Goal: Task Accomplishment & Management: Use online tool/utility

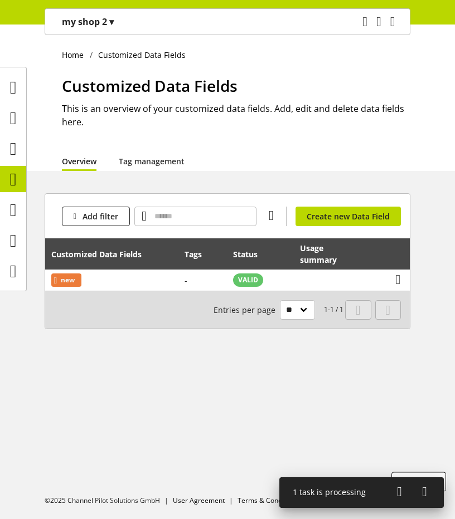
scroll to position [35, 0]
click at [98, 25] on p "my shop 2 ▾" at bounding box center [88, 21] width 52 height 13
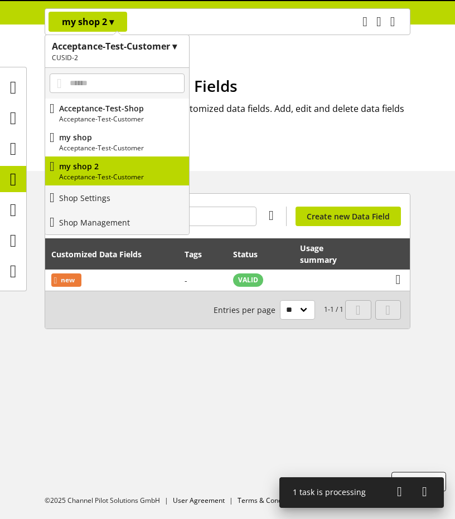
click at [98, 25] on p "my shop 2 ▾" at bounding box center [88, 21] width 52 height 13
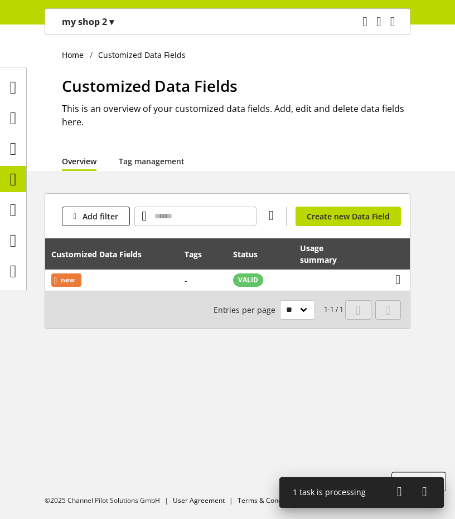
click at [106, 19] on p "my shop 2 ▾" at bounding box center [88, 21] width 52 height 13
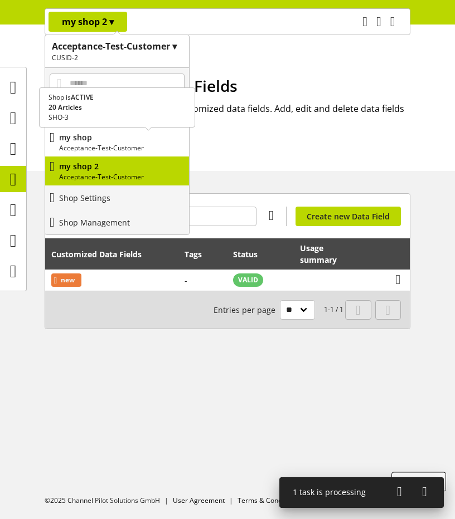
click at [99, 139] on p "my shop" at bounding box center [121, 137] width 125 height 12
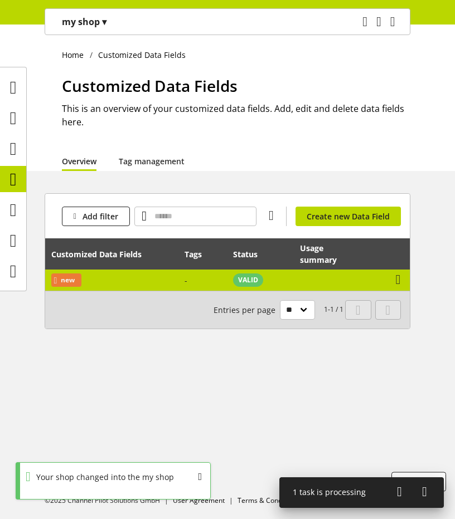
click at [125, 281] on td "new" at bounding box center [111, 280] width 133 height 21
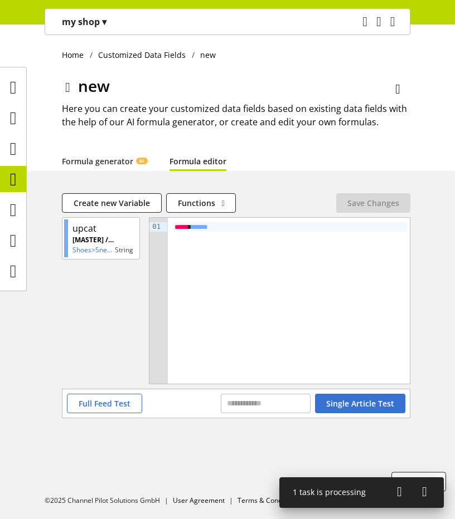
click at [190, 171] on div "Home Customized Data Fields new new Here you can create your customized data fi…" at bounding box center [227, 272] width 455 height 495
click at [16, 178] on icon at bounding box center [13, 179] width 7 height 22
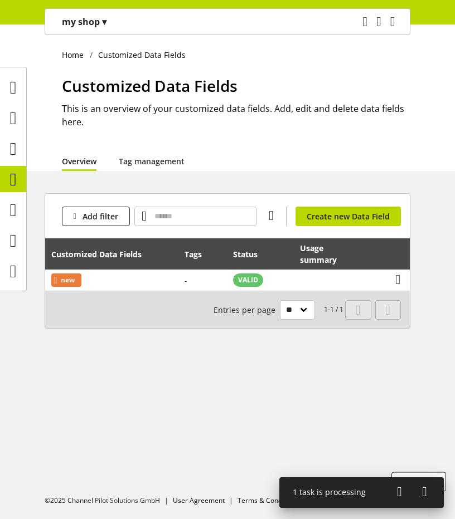
click at [107, 28] on div "my shop ▾" at bounding box center [83, 22] width 71 height 20
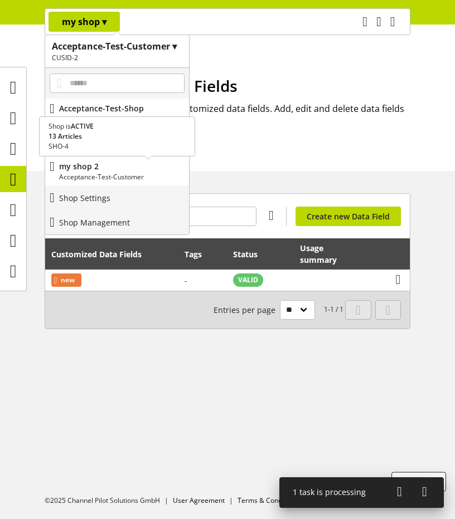
click at [101, 172] on p "Acceptance-Test-Customer" at bounding box center [121, 177] width 125 height 10
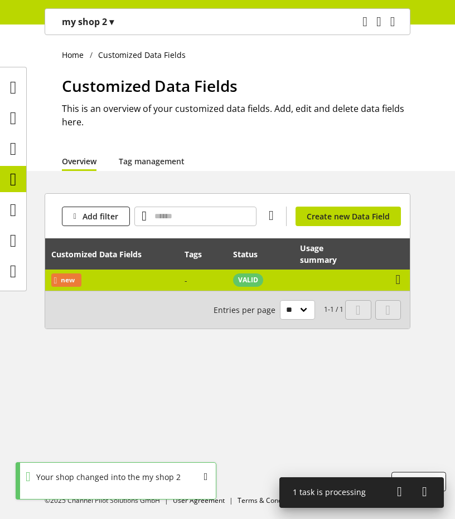
click at [124, 275] on td "new" at bounding box center [111, 280] width 133 height 21
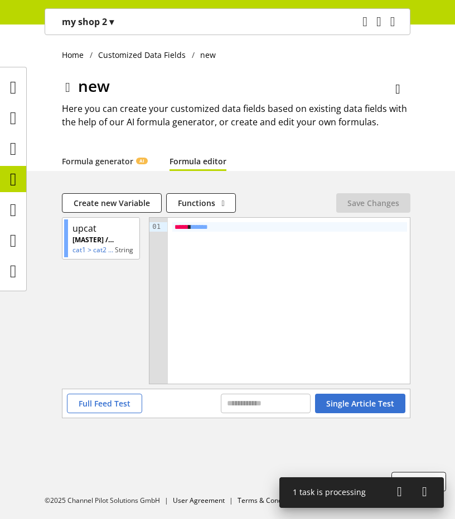
click at [187, 158] on link "Formula editor" at bounding box center [197, 161] width 57 height 12
click at [13, 182] on icon at bounding box center [13, 179] width 7 height 22
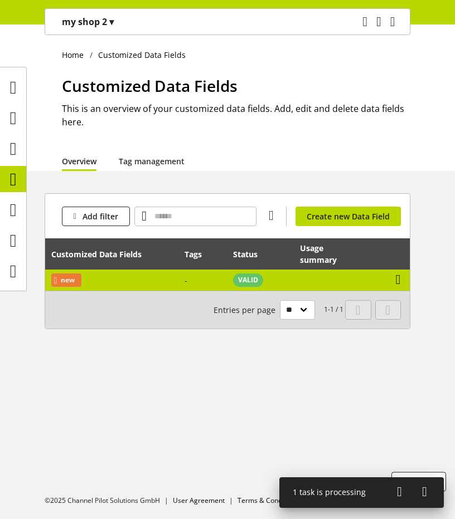
click at [397, 278] on icon at bounding box center [398, 280] width 5 height 20
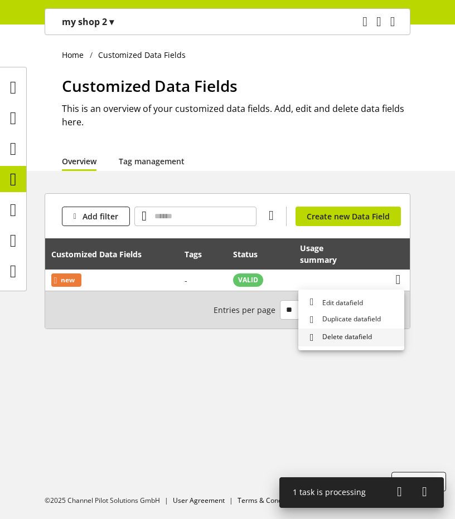
click at [338, 337] on span "Delete datafield" at bounding box center [345, 338] width 54 height 12
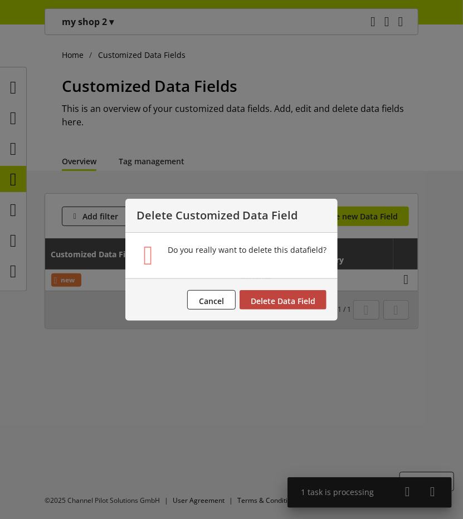
click at [281, 303] on span "Delete Data Field" at bounding box center [283, 301] width 65 height 11
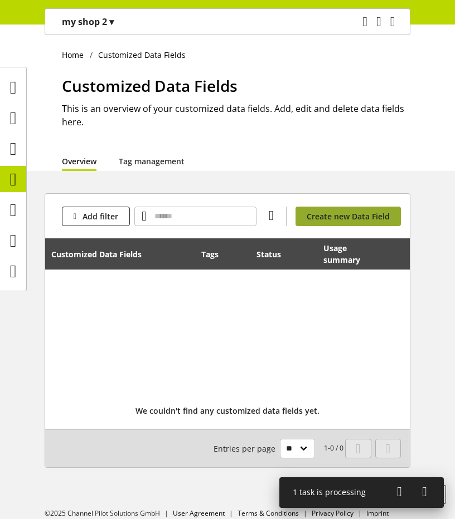
click at [330, 211] on span "Create new Data Field" at bounding box center [347, 217] width 83 height 12
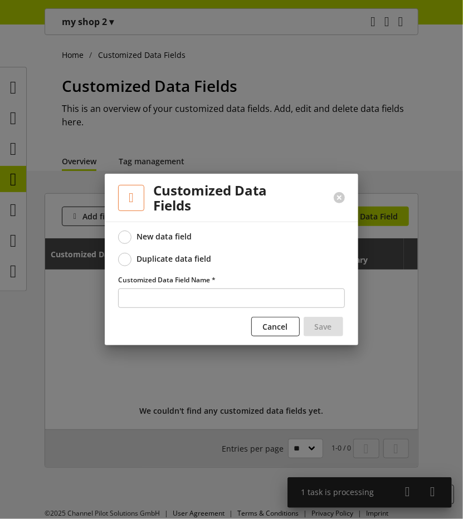
click at [183, 257] on div "Duplicate data field" at bounding box center [174, 259] width 75 height 10
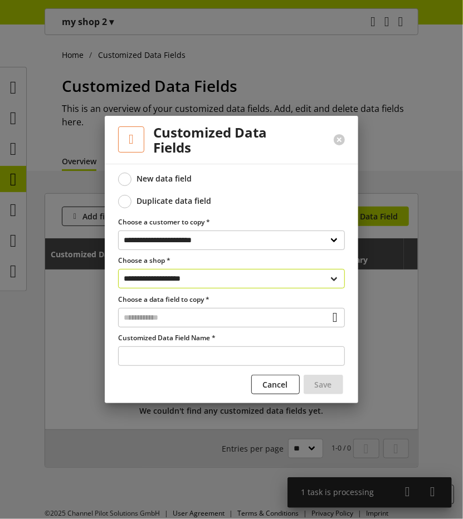
click at [262, 276] on select "**********" at bounding box center [231, 278] width 227 height 19
select select "**********"
click at [118, 269] on select "**********" at bounding box center [231, 278] width 227 height 19
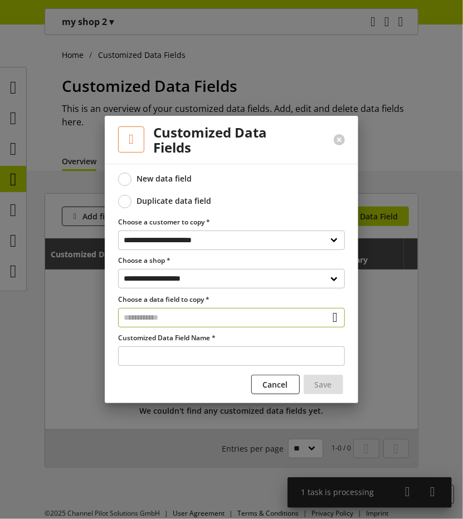
click at [230, 320] on input "text" at bounding box center [231, 317] width 227 height 19
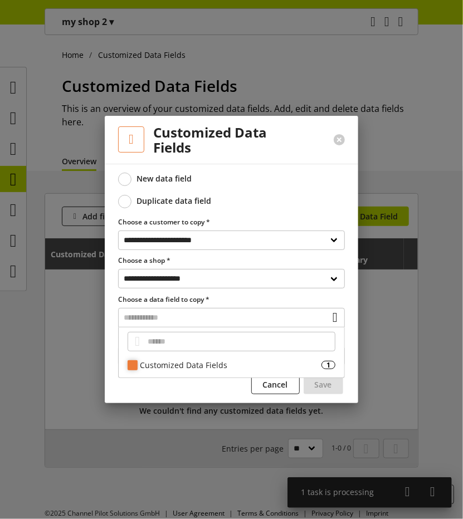
click at [195, 369] on div "Customized Data Fields" at bounding box center [231, 365] width 182 height 12
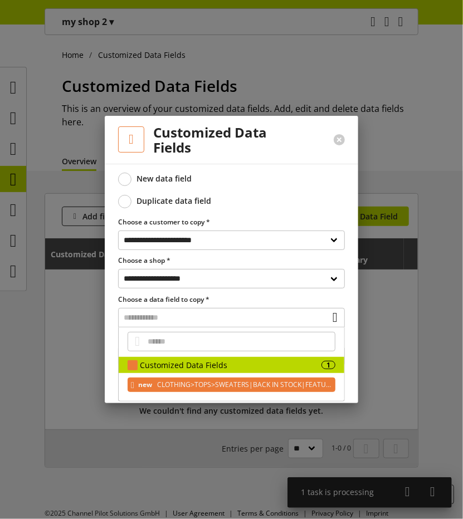
click at [181, 379] on span "CLOTHING>TOPS>SWEATERS|BACK IN STOCK|FEATURED PRODUCTS" at bounding box center [243, 384] width 176 height 13
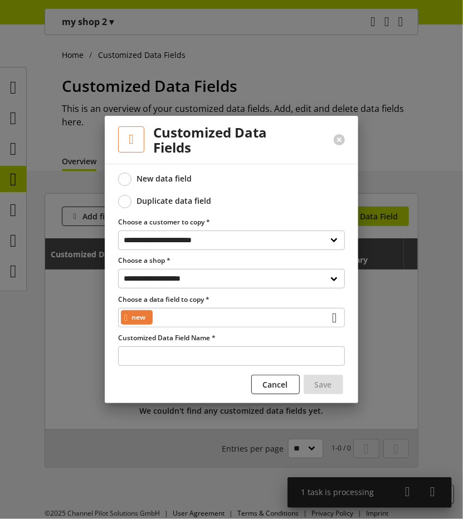
type input "***"
click at [331, 385] on span "Save" at bounding box center [323, 385] width 17 height 12
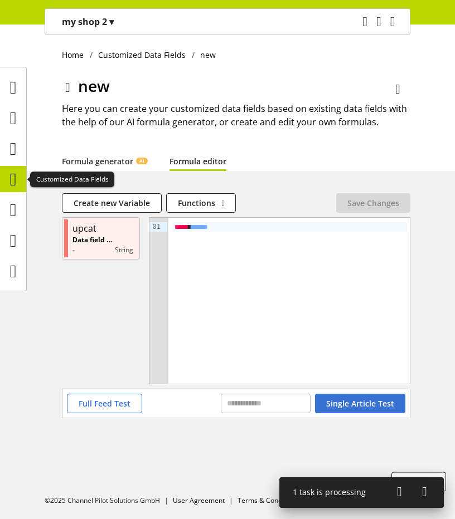
click at [10, 175] on icon at bounding box center [13, 179] width 7 height 22
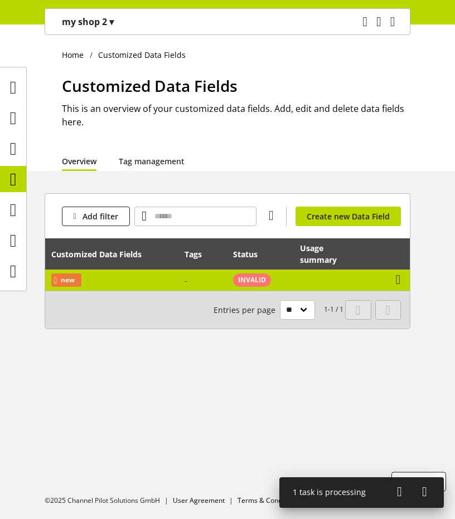
click at [310, 279] on td "View usage summary" at bounding box center [340, 280] width 92 height 21
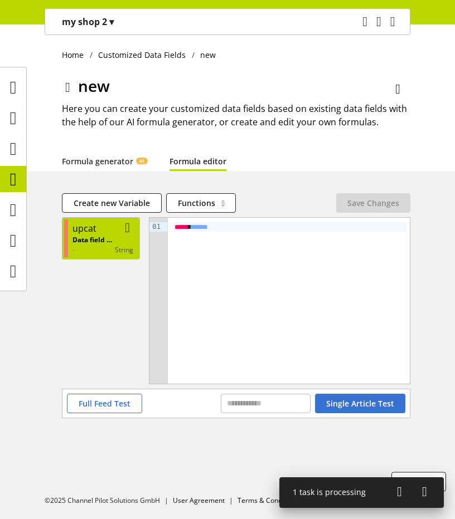
click at [104, 235] on div "upcat" at bounding box center [102, 228] width 61 height 13
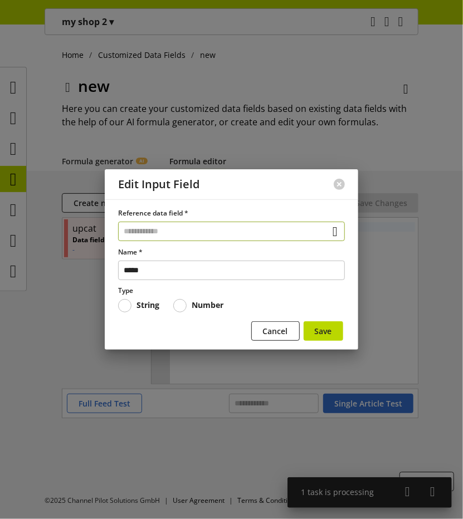
click at [249, 230] on input "text" at bounding box center [231, 231] width 227 height 19
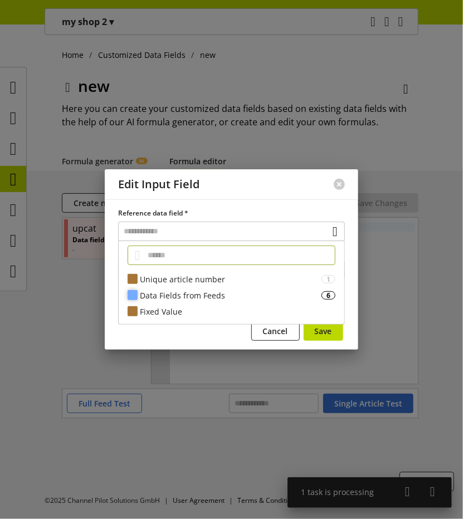
click at [219, 297] on div "Data Fields from Feeds" at bounding box center [231, 296] width 182 height 12
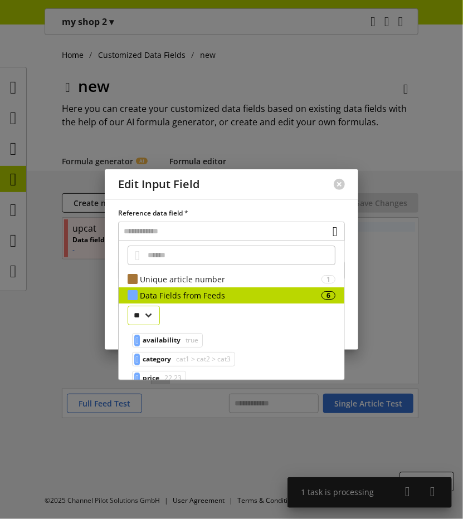
click at [153, 323] on select "**" at bounding box center [144, 315] width 32 height 19
click at [202, 362] on span "cat1 > cat2 > cat3" at bounding box center [202, 359] width 57 height 13
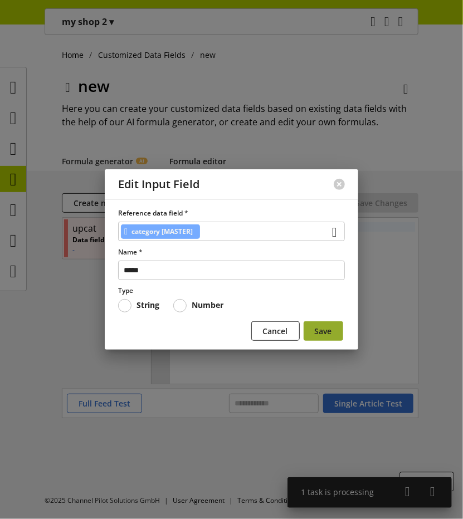
click at [339, 330] on button "Save" at bounding box center [324, 330] width 40 height 19
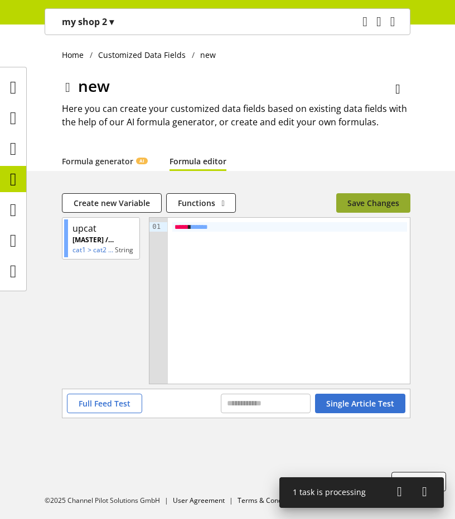
click at [382, 207] on span "Save Changes" at bounding box center [373, 203] width 52 height 12
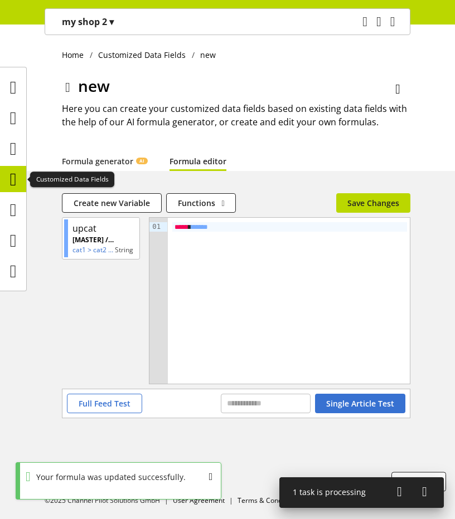
click at [12, 181] on icon at bounding box center [13, 179] width 7 height 22
